Goal: Navigation & Orientation: Understand site structure

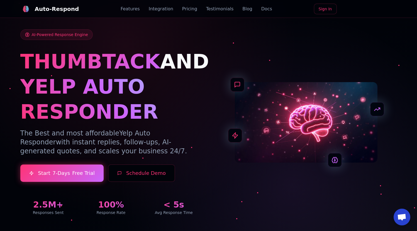
click at [193, 7] on link "Pricing" at bounding box center [189, 9] width 15 height 7
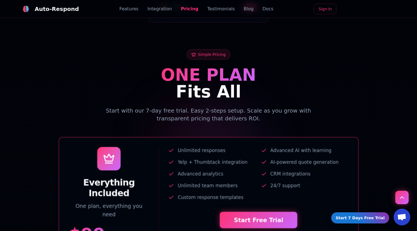
click at [215, 10] on link "Testimonials" at bounding box center [221, 9] width 28 height 7
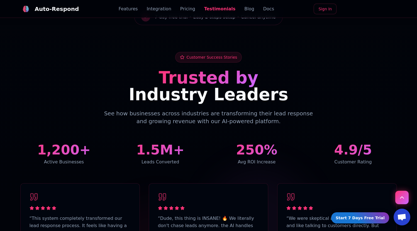
click at [245, 8] on link "Blog" at bounding box center [250, 9] width 10 height 7
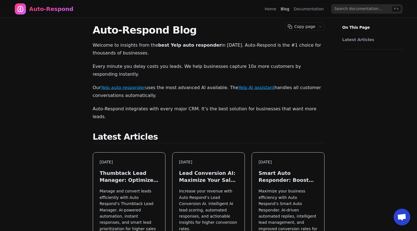
click at [305, 7] on link "Documentation" at bounding box center [309, 9] width 30 height 6
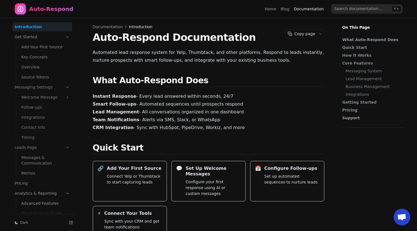
click at [69, 86] on icon at bounding box center [67, 86] width 5 height 5
click at [68, 86] on icon at bounding box center [67, 86] width 5 height 5
click at [68, 38] on icon at bounding box center [67, 36] width 5 height 5
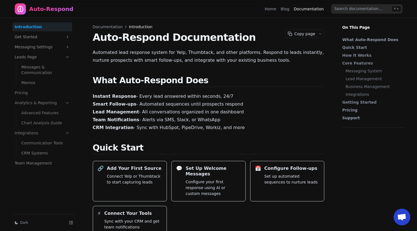
click at [68, 127] on li "Analytics & Reporting Advanced Features Chart Analysis Guide" at bounding box center [43, 112] width 60 height 29
click at [286, 9] on link "Blog" at bounding box center [285, 9] width 9 height 6
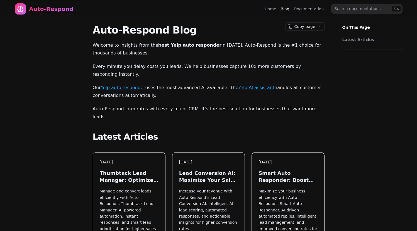
click at [272, 9] on link "Home" at bounding box center [270, 9] width 11 height 6
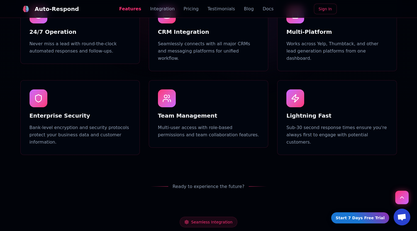
scroll to position [535, 0]
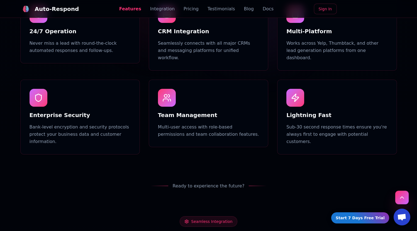
click at [403, 198] on button "Scroll to top" at bounding box center [402, 196] width 13 height 13
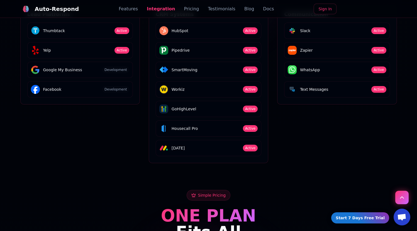
scroll to position [1035, 0]
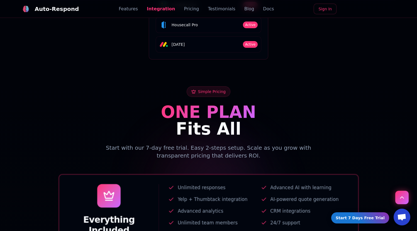
click at [410, 199] on div at bounding box center [208, 193] width 417 height 269
click at [403, 199] on button "Scroll to top" at bounding box center [402, 196] width 13 height 13
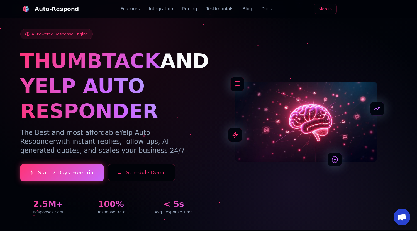
scroll to position [0, 0]
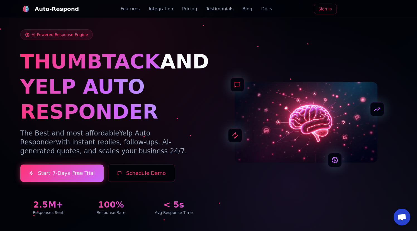
click at [195, 8] on div "Features Integration Pricing Testimonials Blog Docs" at bounding box center [197, 9] width 152 height 7
click at [190, 9] on link "Pricing" at bounding box center [189, 9] width 15 height 7
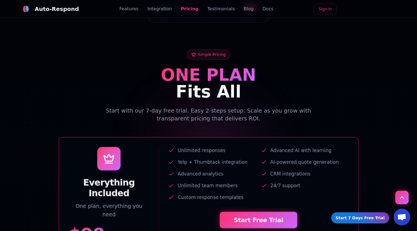
click at [154, 6] on link "Integration" at bounding box center [159, 9] width 25 height 7
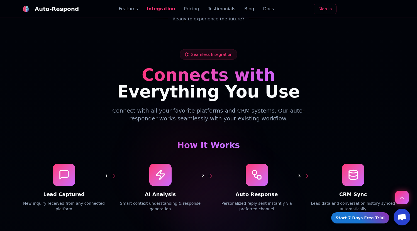
click at [133, 8] on link "Features" at bounding box center [128, 9] width 19 height 7
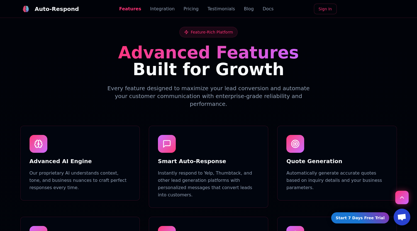
click at [203, 13] on div "Auto-Respond Features Integration Pricing Testimonials Blog Docs Sign In" at bounding box center [208, 9] width 377 height 18
click at [218, 11] on link "Testimonials" at bounding box center [222, 9] width 28 height 7
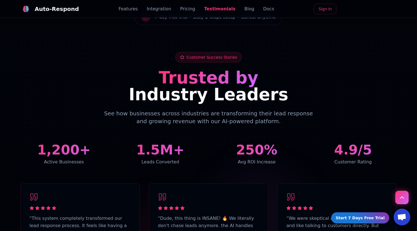
click at [245, 8] on link "Blog" at bounding box center [250, 9] width 10 height 7
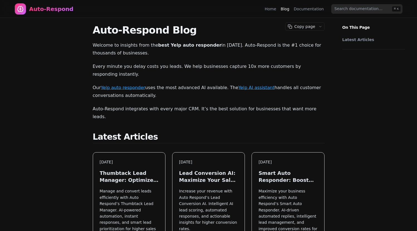
click at [262, 11] on nav "Auto-Respond Home Blog Documentation ⌘ K" at bounding box center [209, 9] width 402 height 18
click at [301, 11] on link "Documentation" at bounding box center [309, 9] width 30 height 6
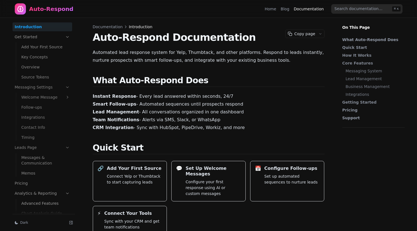
click at [274, 10] on link "Home" at bounding box center [270, 9] width 11 height 6
